Goal: Information Seeking & Learning: Learn about a topic

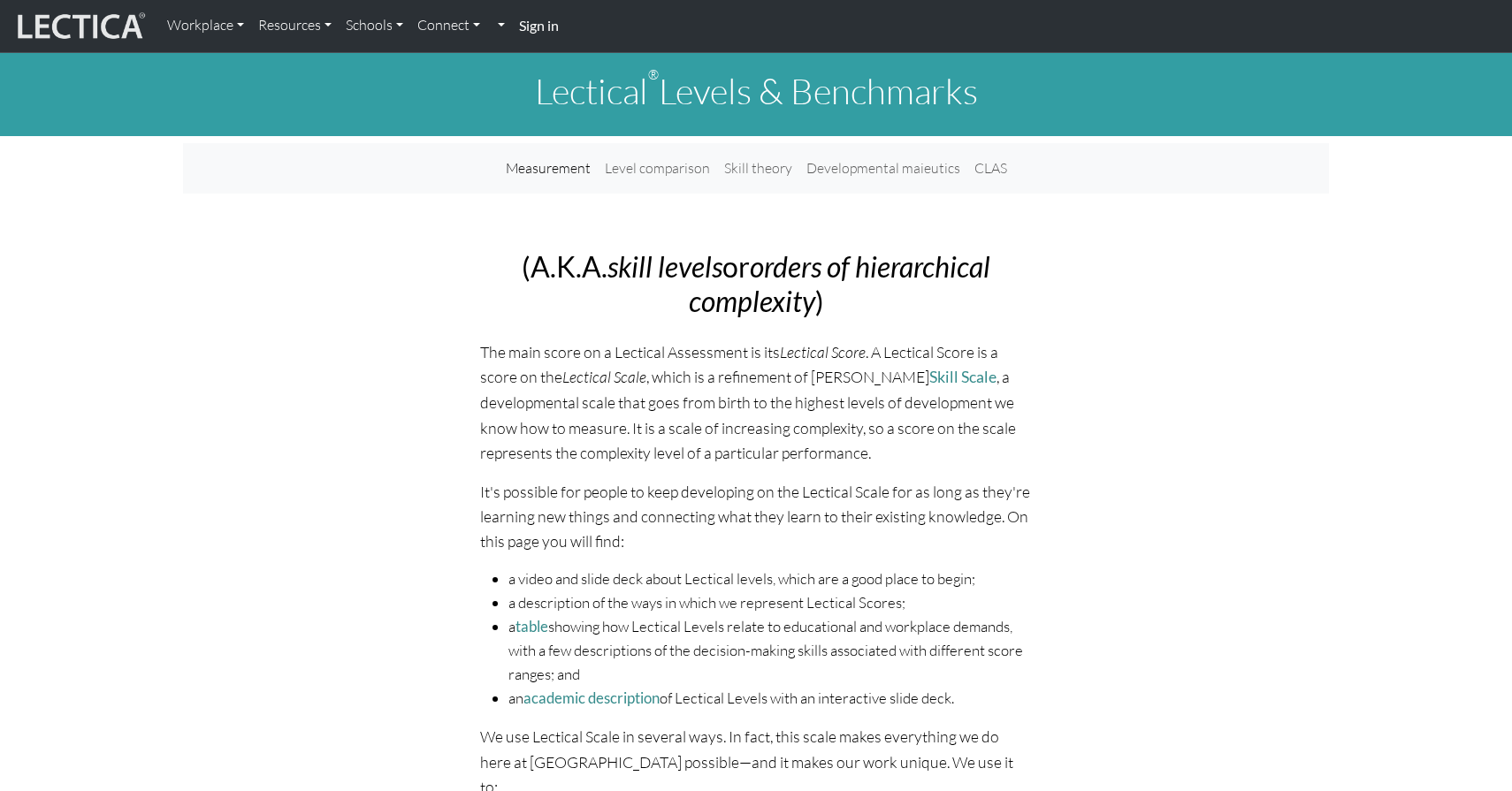
click at [545, 23] on strong "Sign in" at bounding box center [539, 25] width 39 height 17
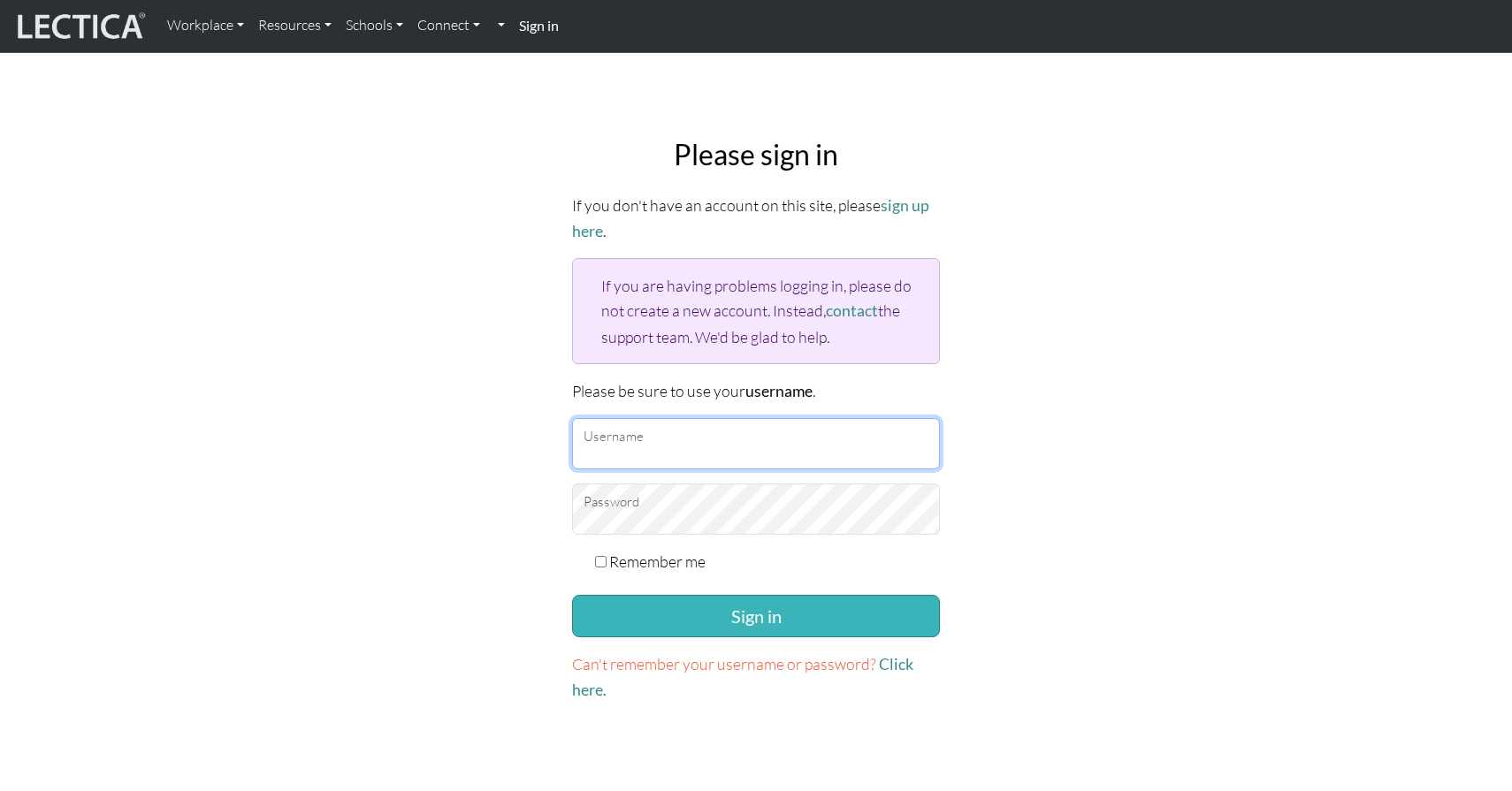
type input "TaddyAO2025"
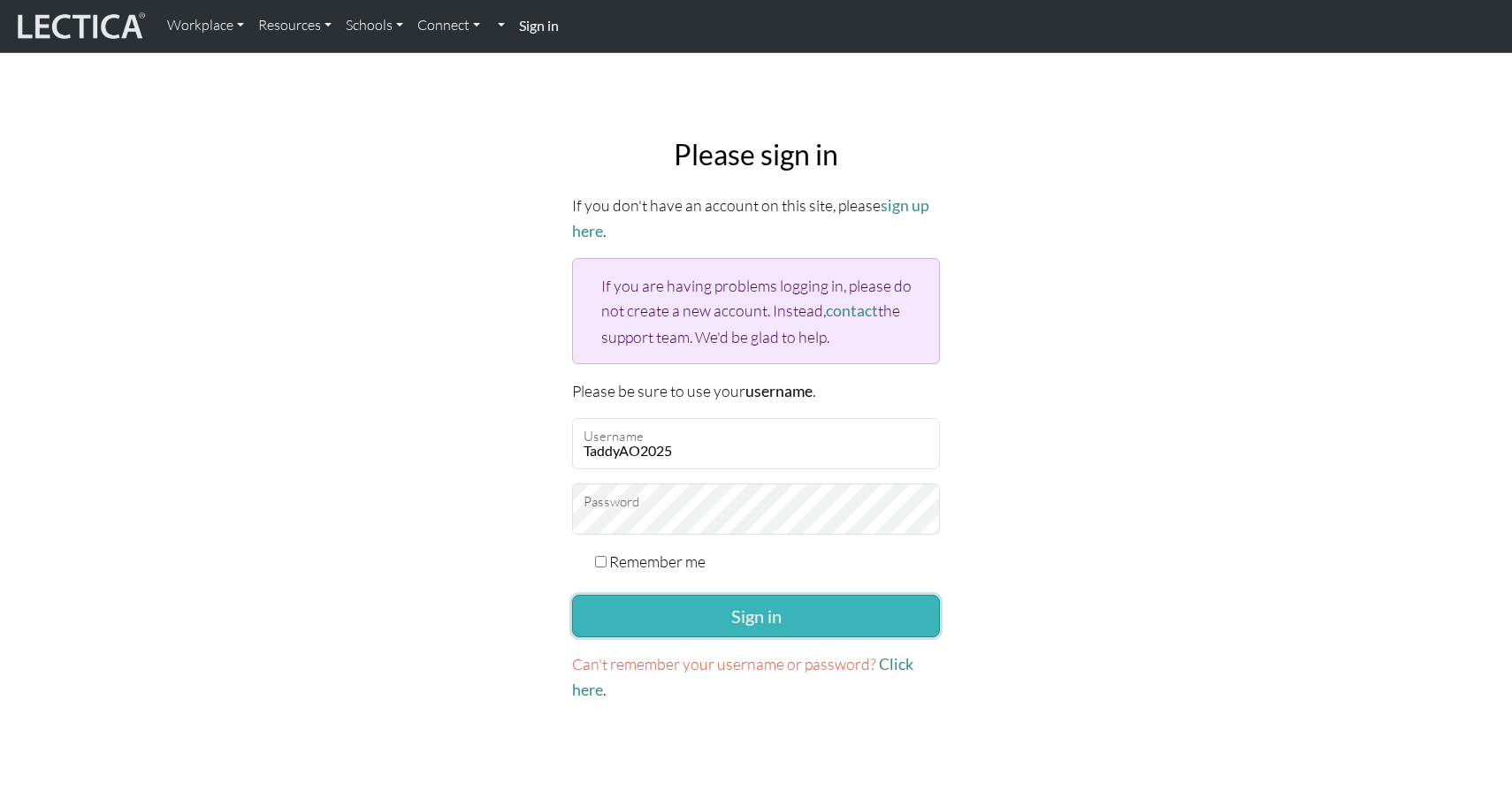
click at [720, 599] on button "Sign in" at bounding box center [755, 616] width 368 height 42
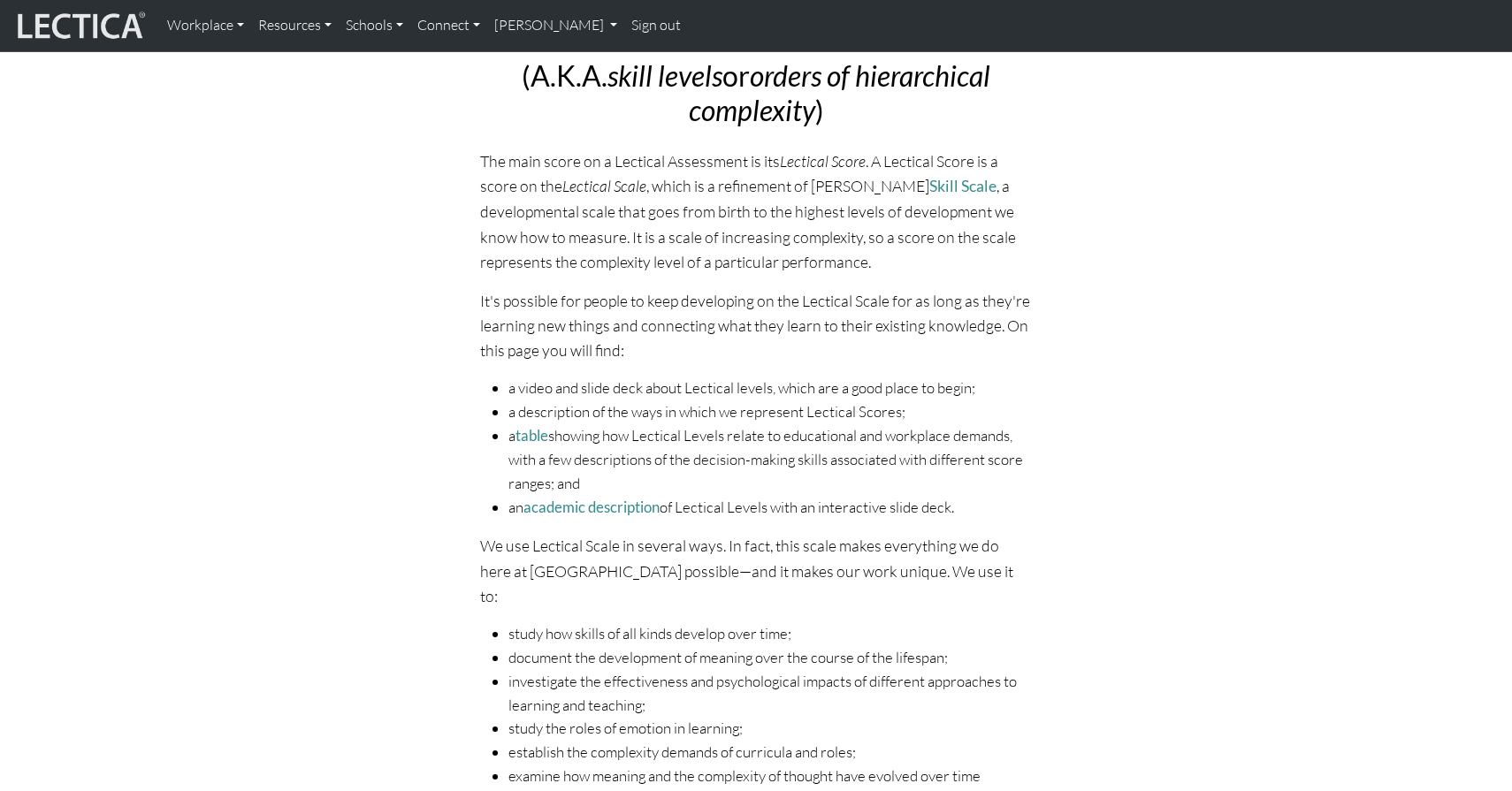
scroll to position [89, 0]
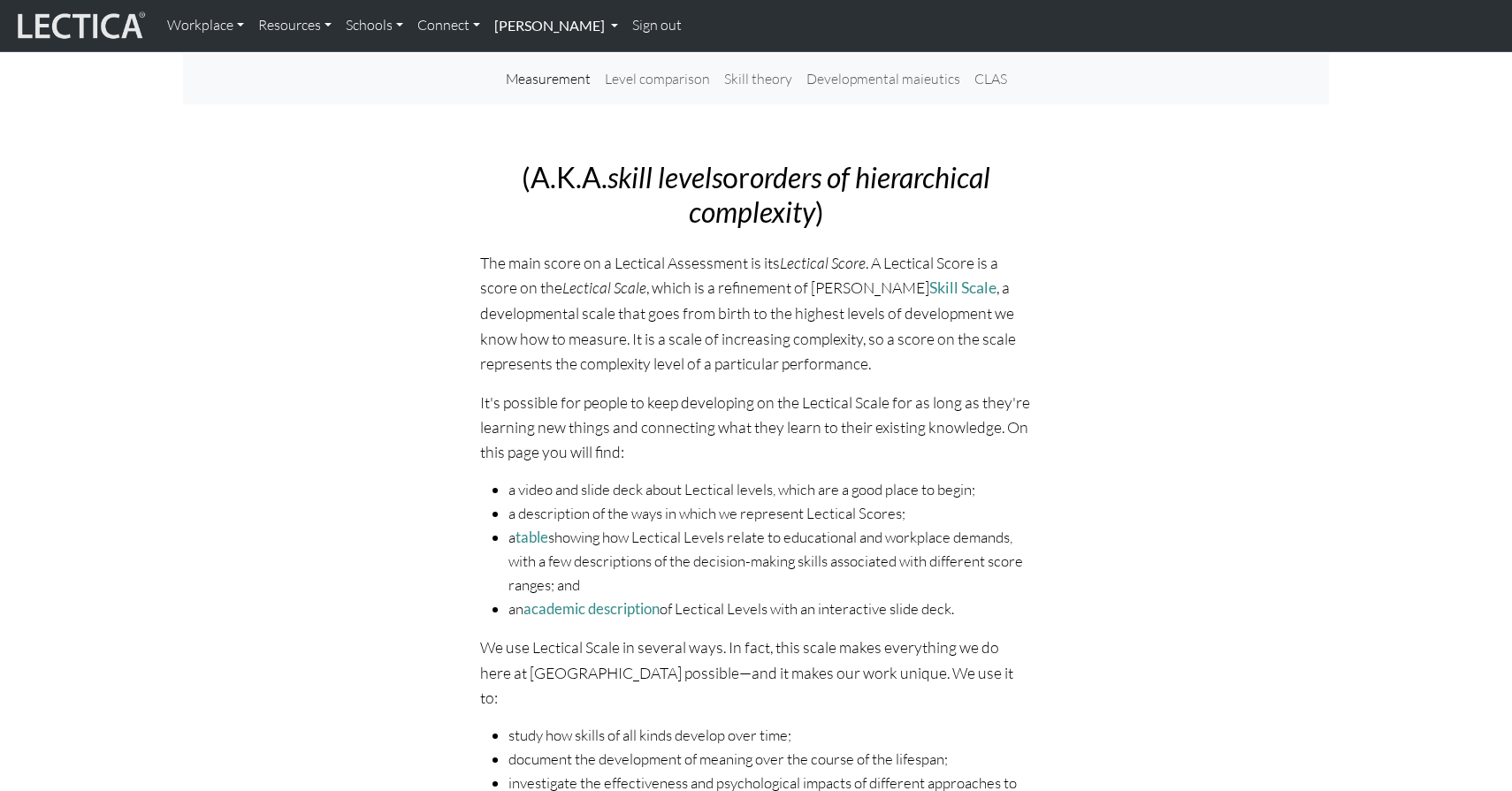
click at [535, 32] on link "[PERSON_NAME]" at bounding box center [556, 26] width 138 height 38
click at [99, 23] on img at bounding box center [80, 26] width 132 height 34
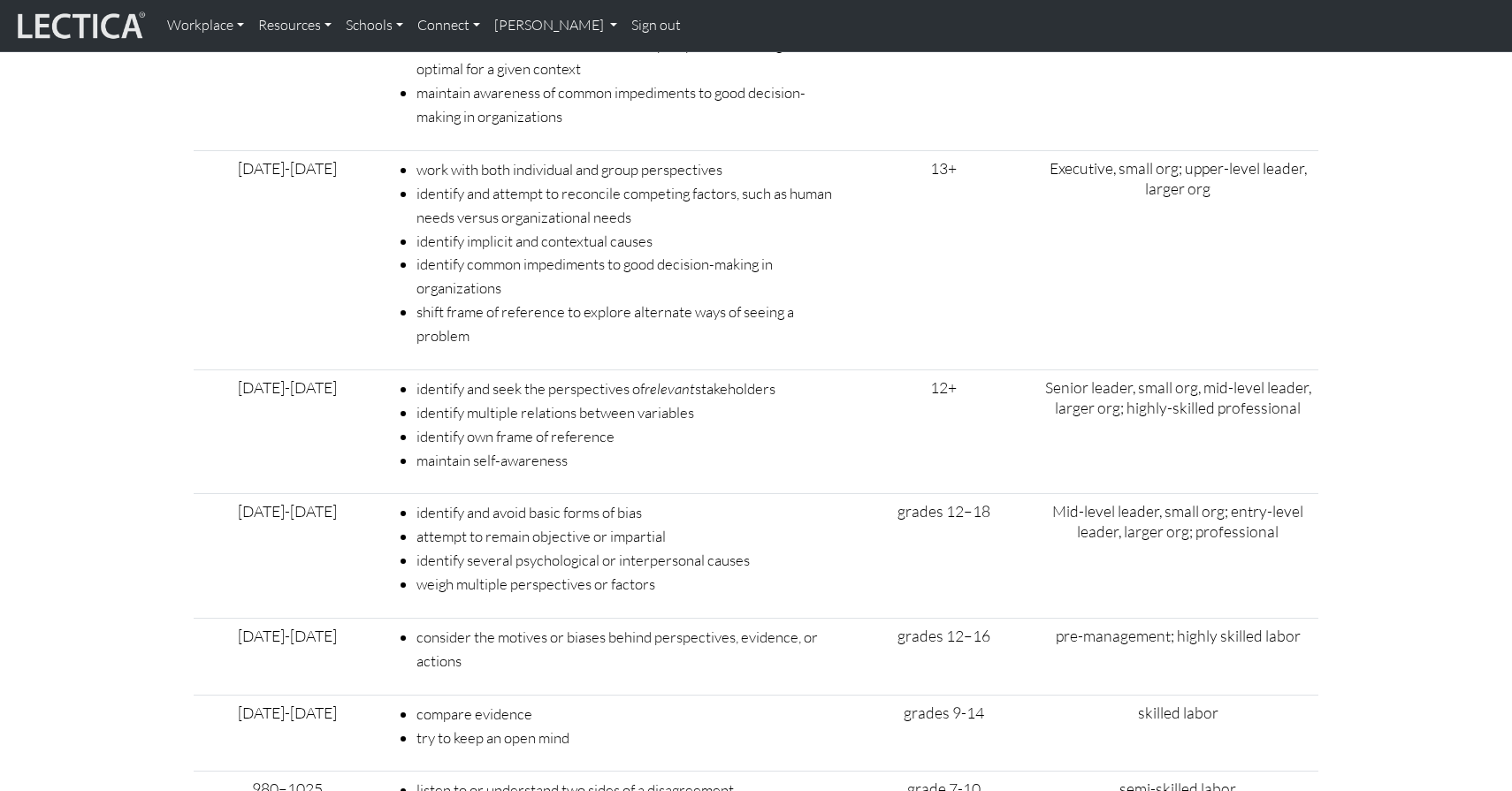
scroll to position [5878, 0]
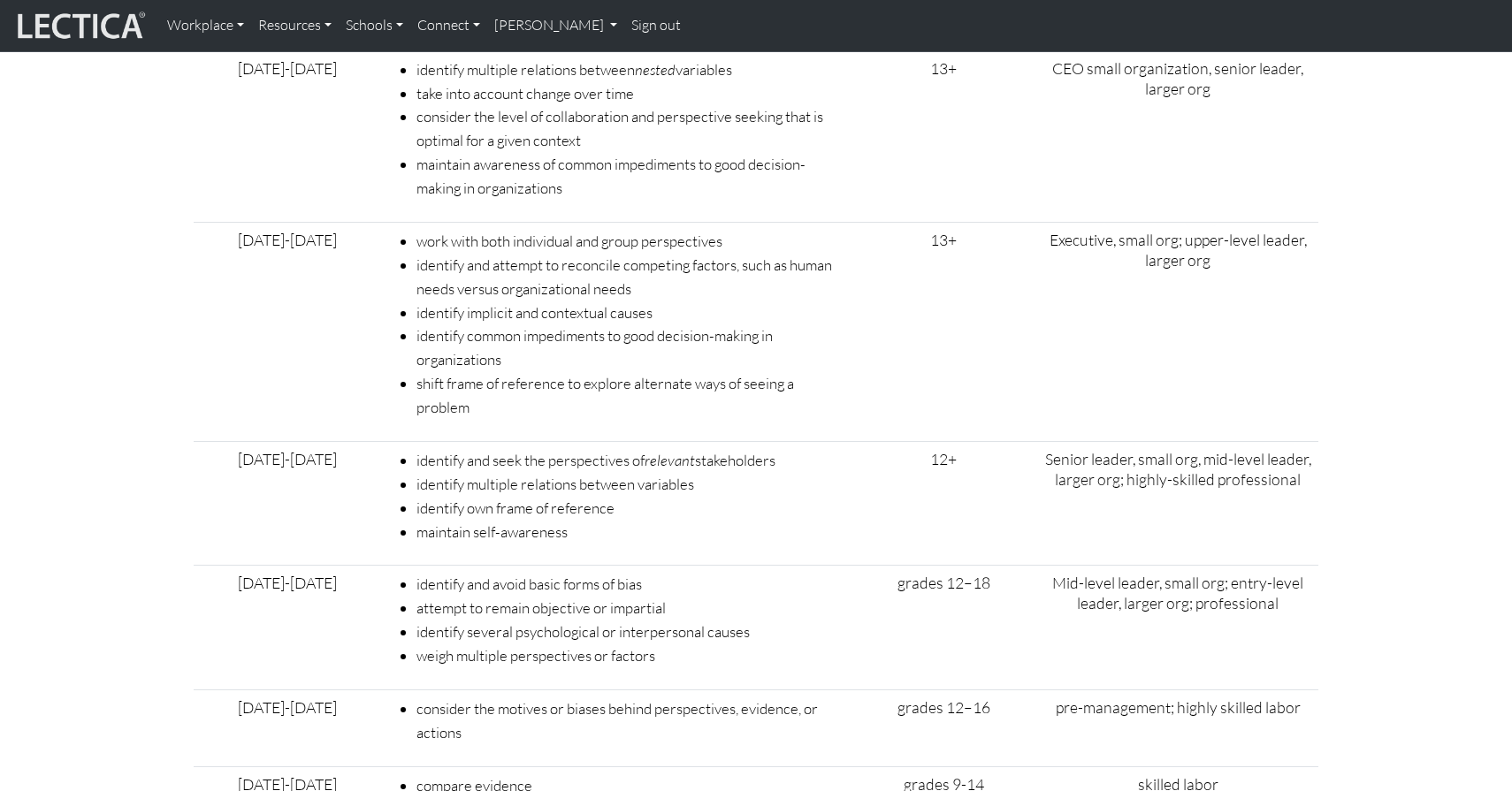
drag, startPoint x: 1444, startPoint y: 0, endPoint x: 1097, endPoint y: 14, distance: 347.3
click at [1110, 91] on td "CEO small organization, senior leader, larger org" at bounding box center [1177, 136] width 281 height 172
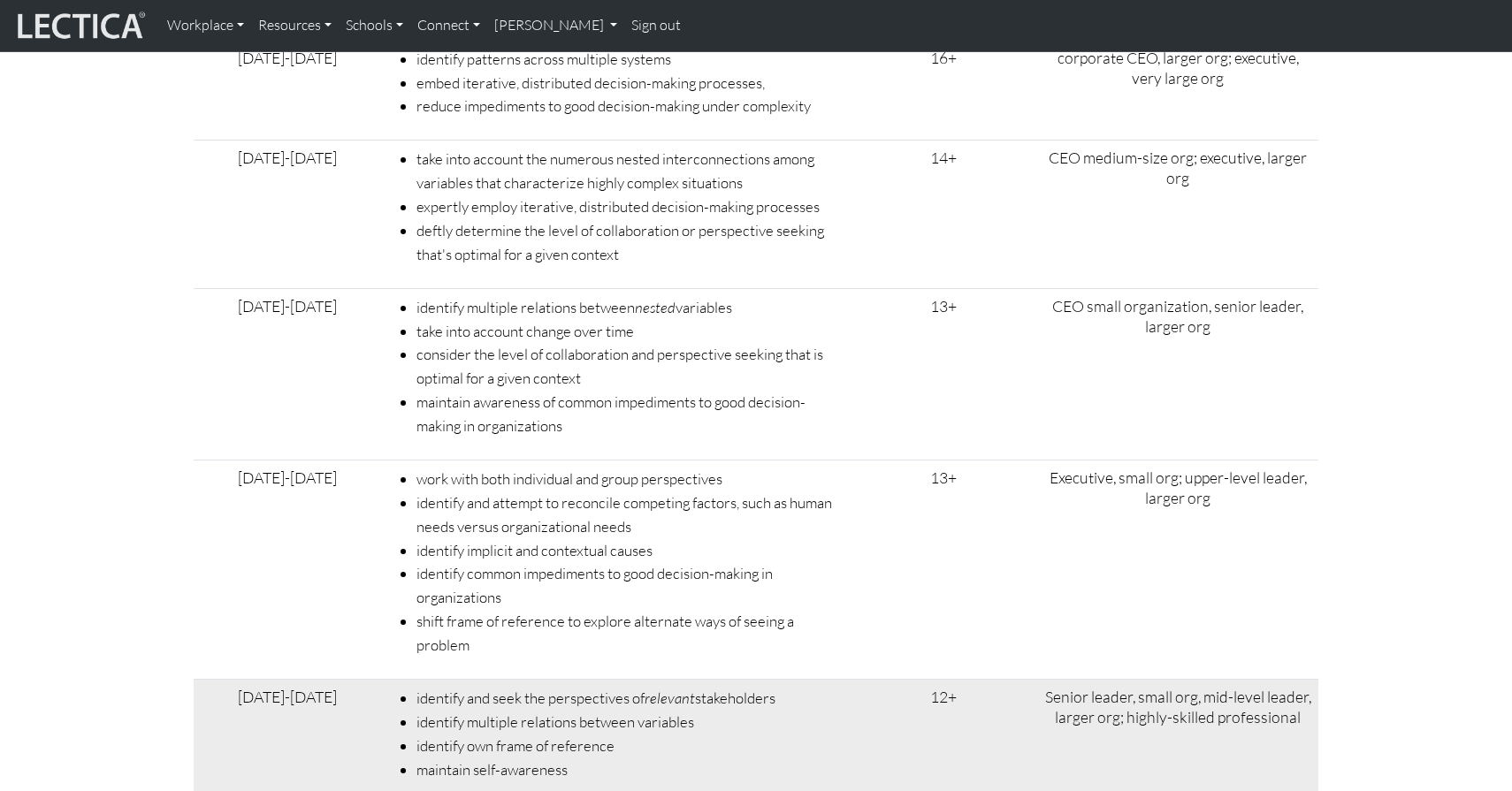
scroll to position [5524, 0]
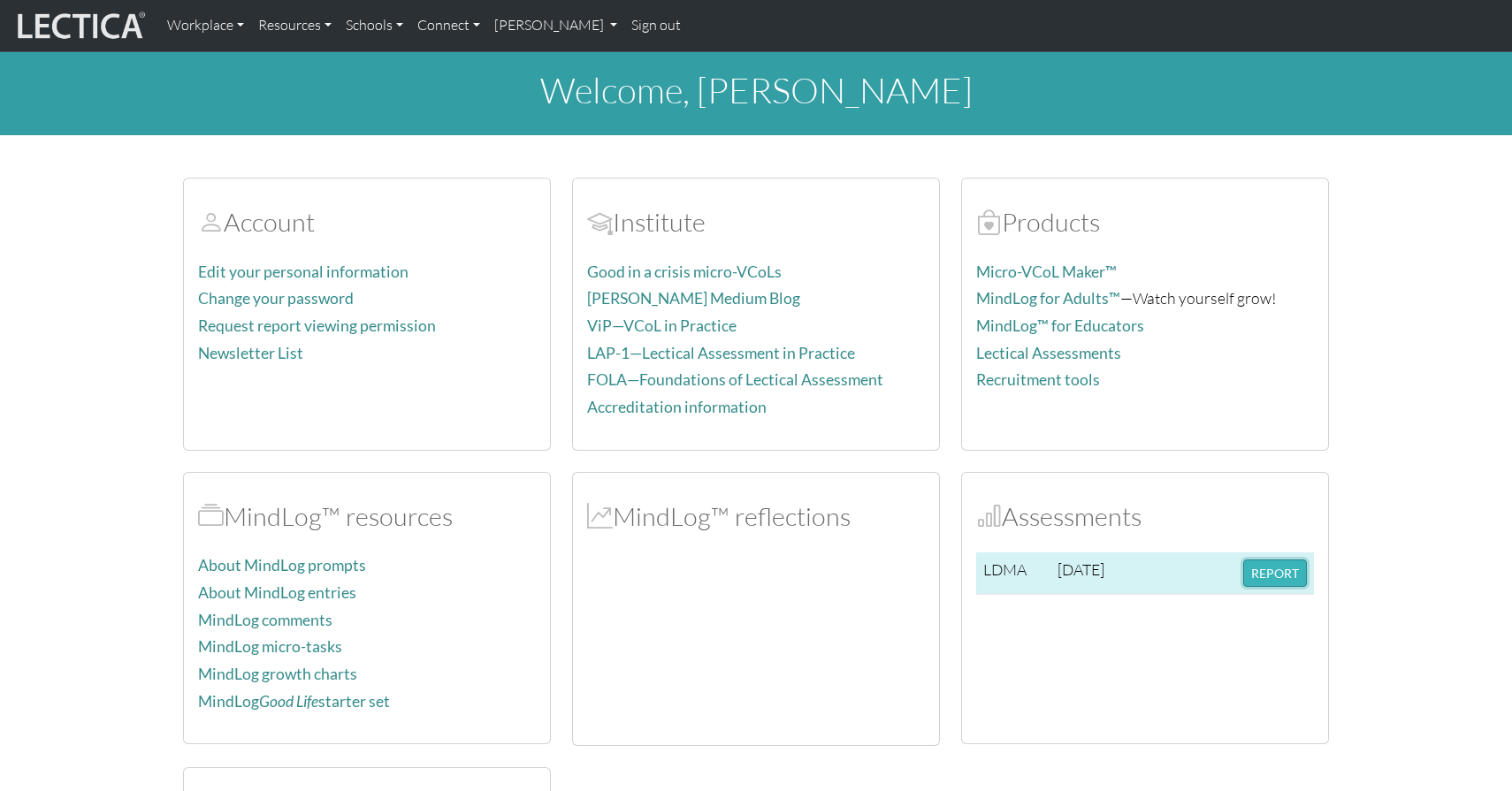
click at [1253, 570] on button "REPORT" at bounding box center [1274, 573] width 64 height 28
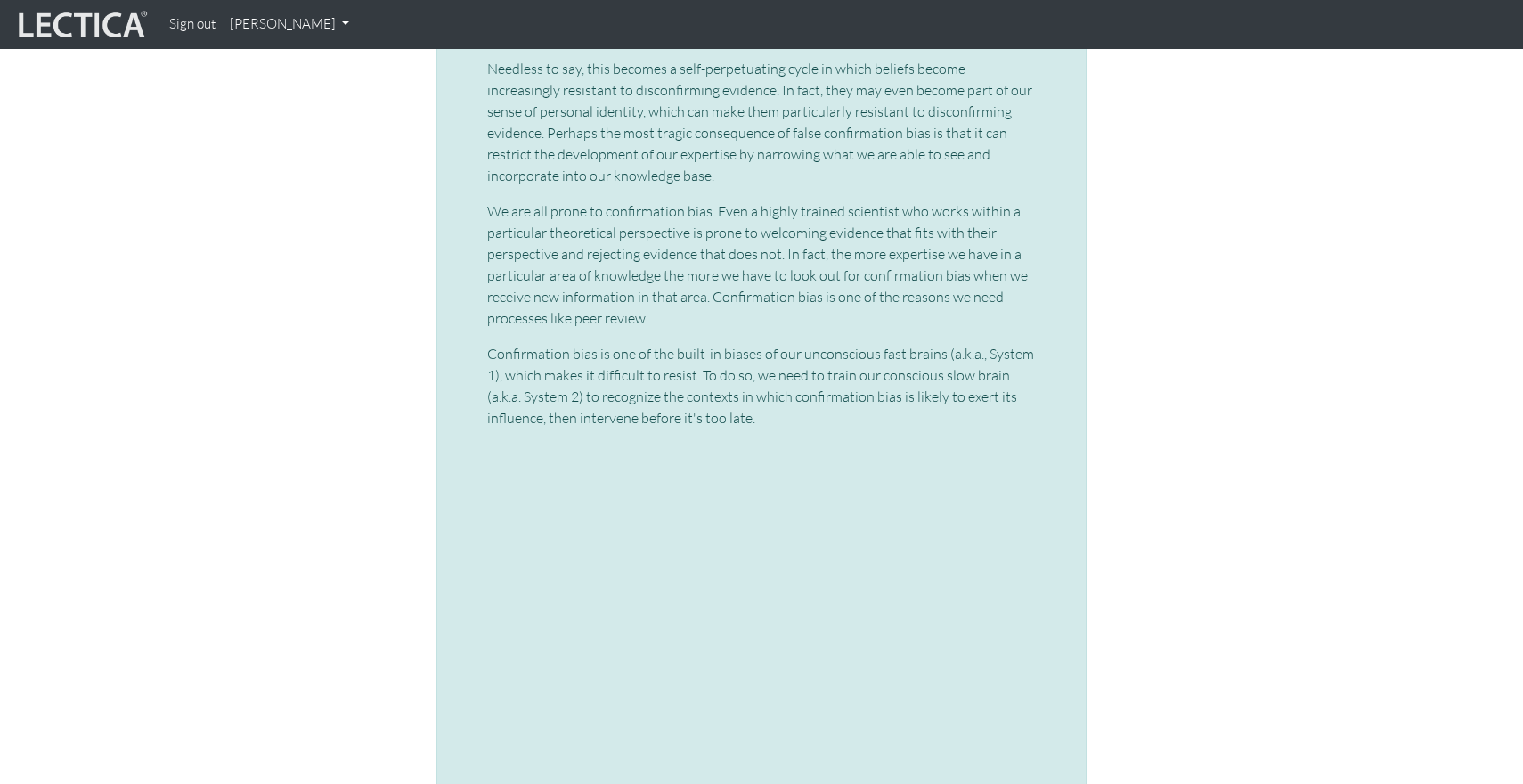
scroll to position [4986, 0]
